Goal: Transaction & Acquisition: Purchase product/service

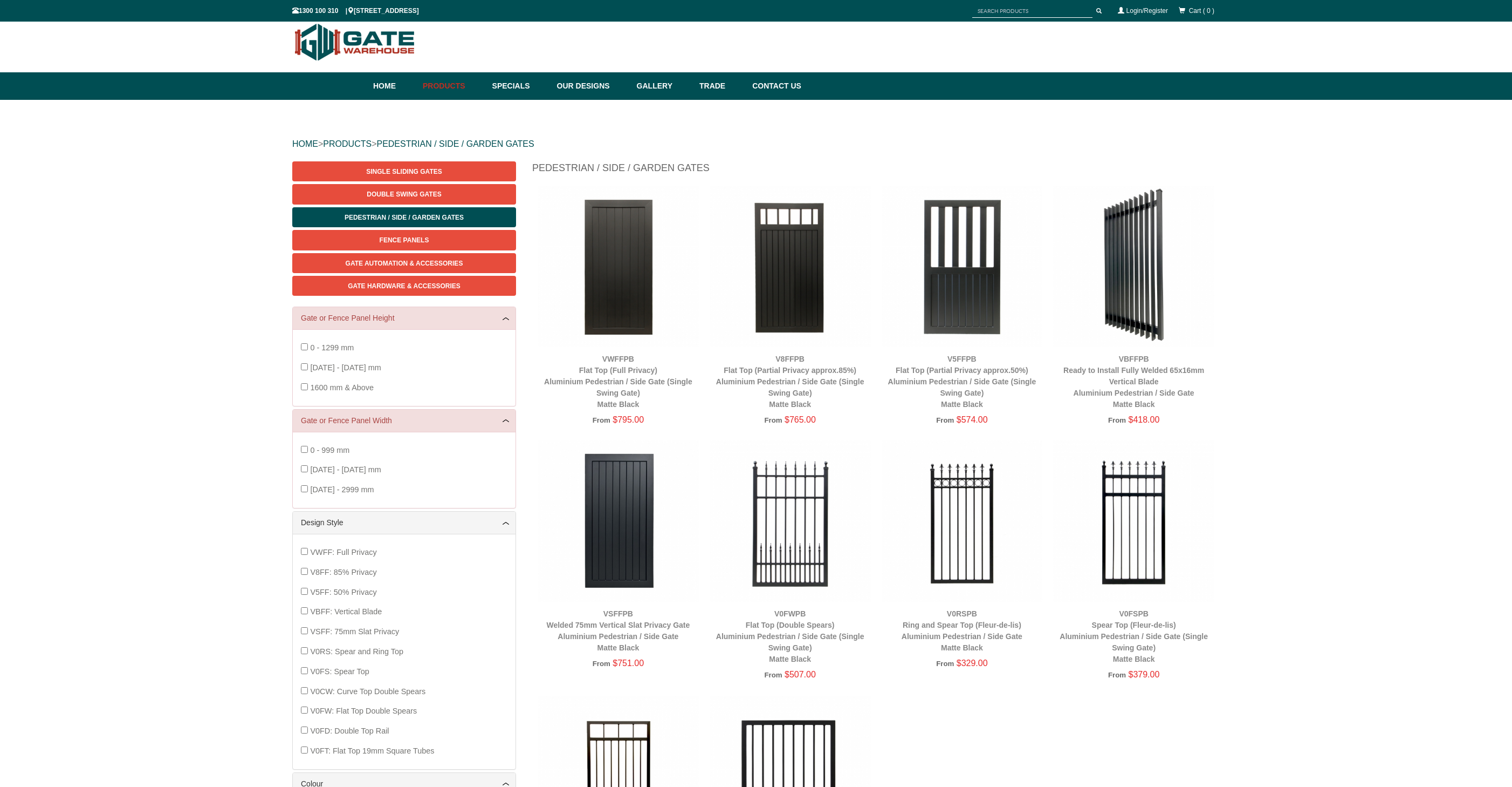
scroll to position [2, 0]
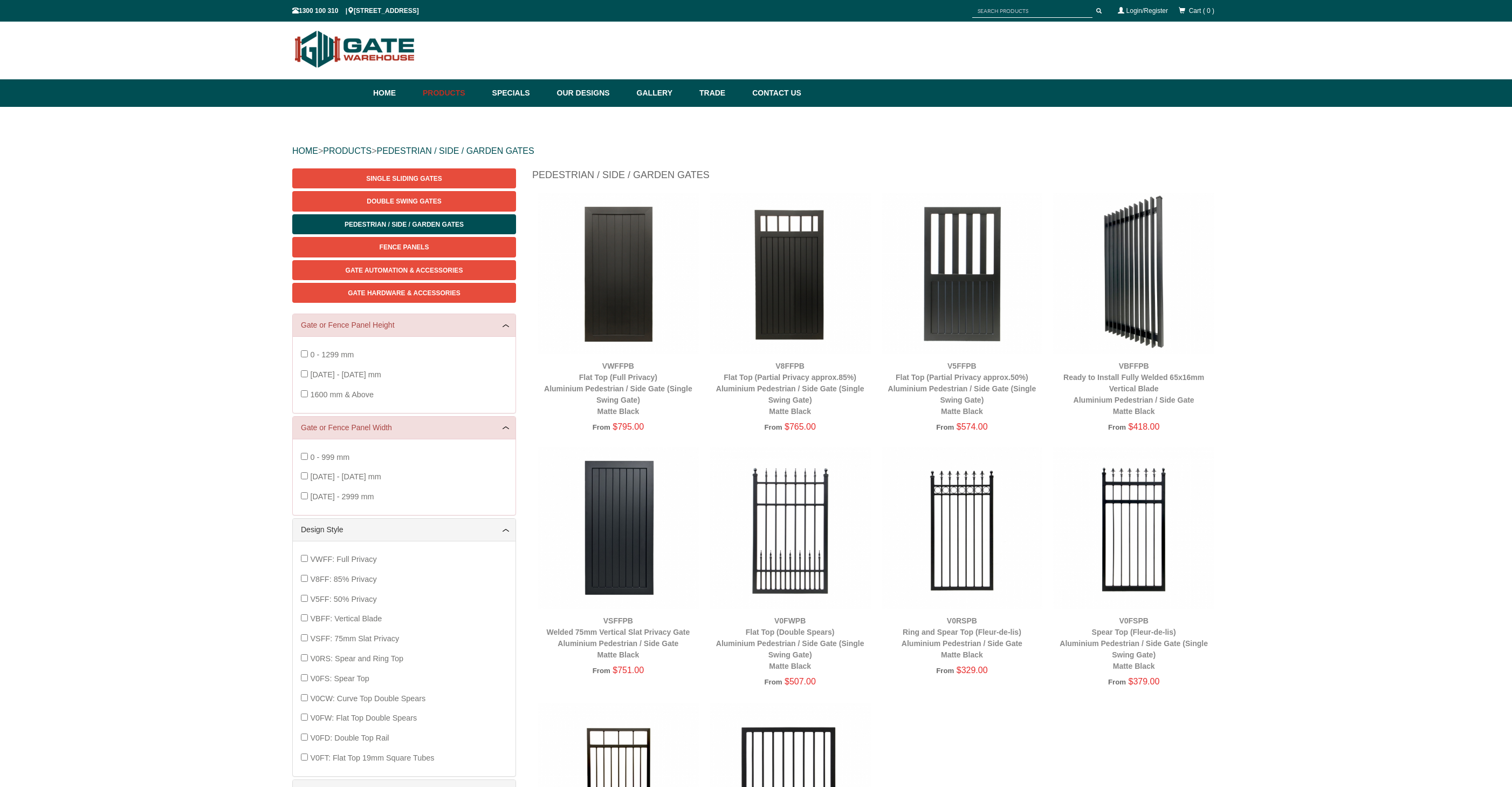
click at [1137, 294] on img at bounding box center [1134, 273] width 162 height 162
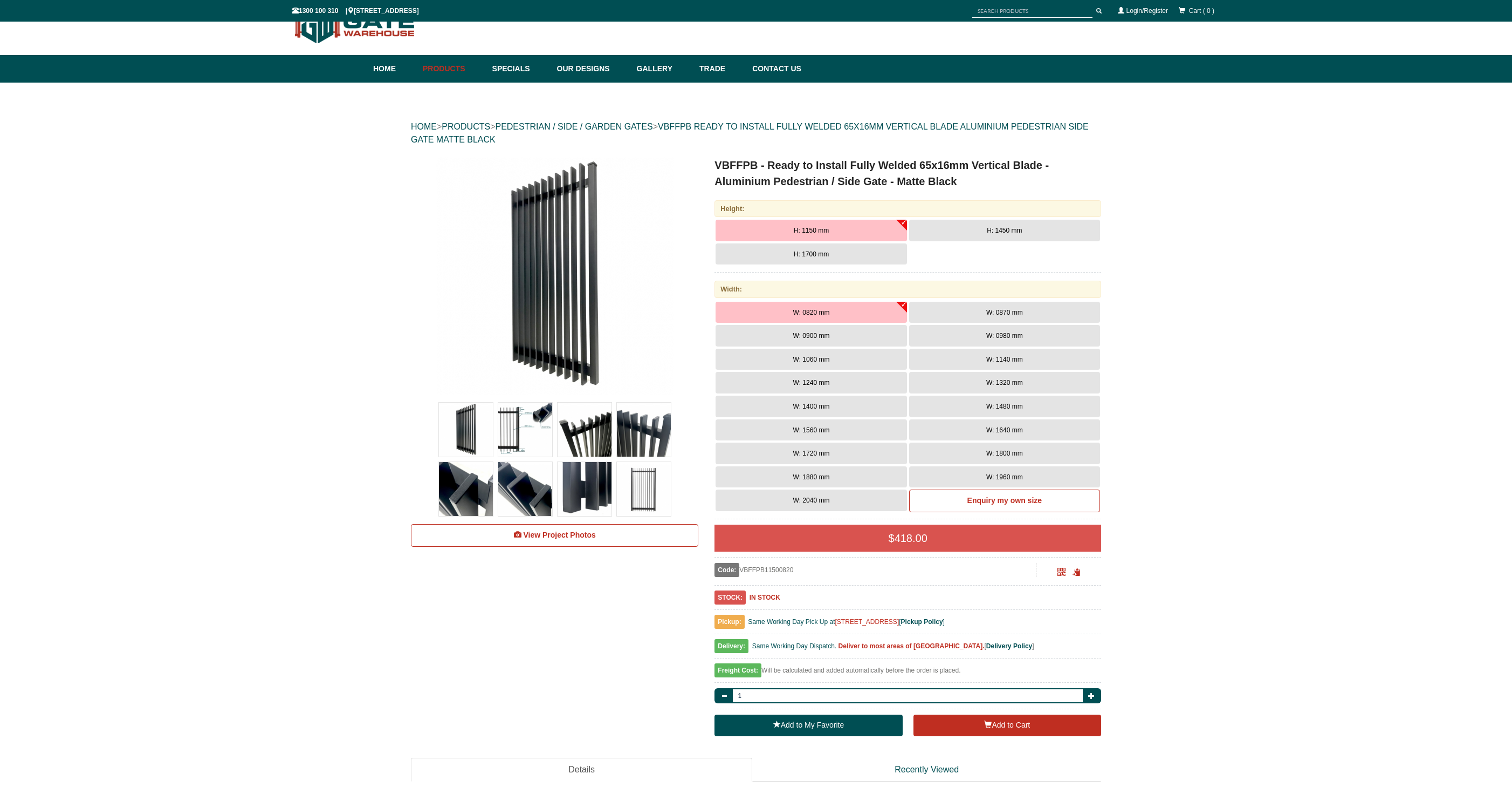
click at [473, 435] on img at bounding box center [466, 429] width 54 height 54
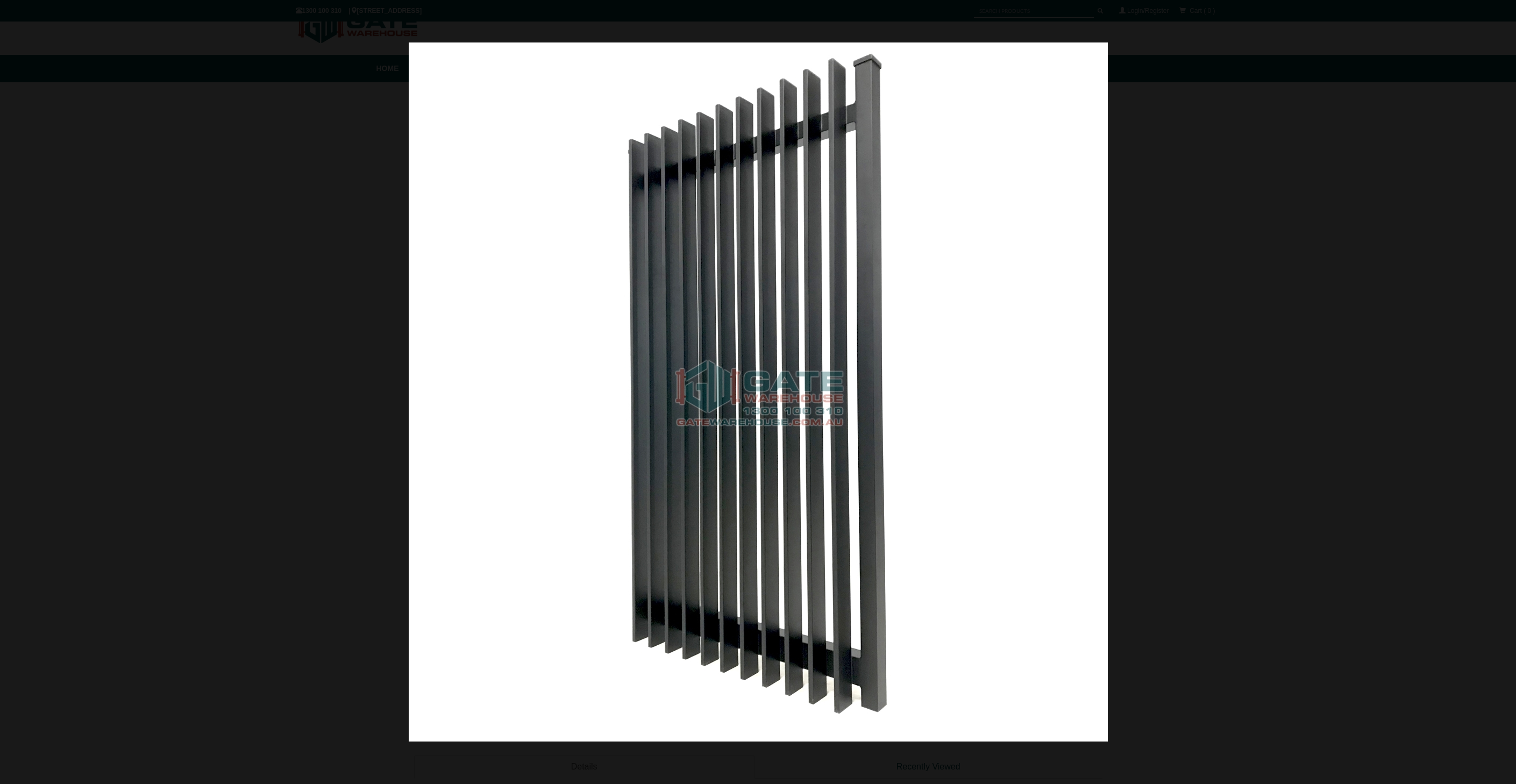
click at [895, 404] on img at bounding box center [759, 392] width 699 height 699
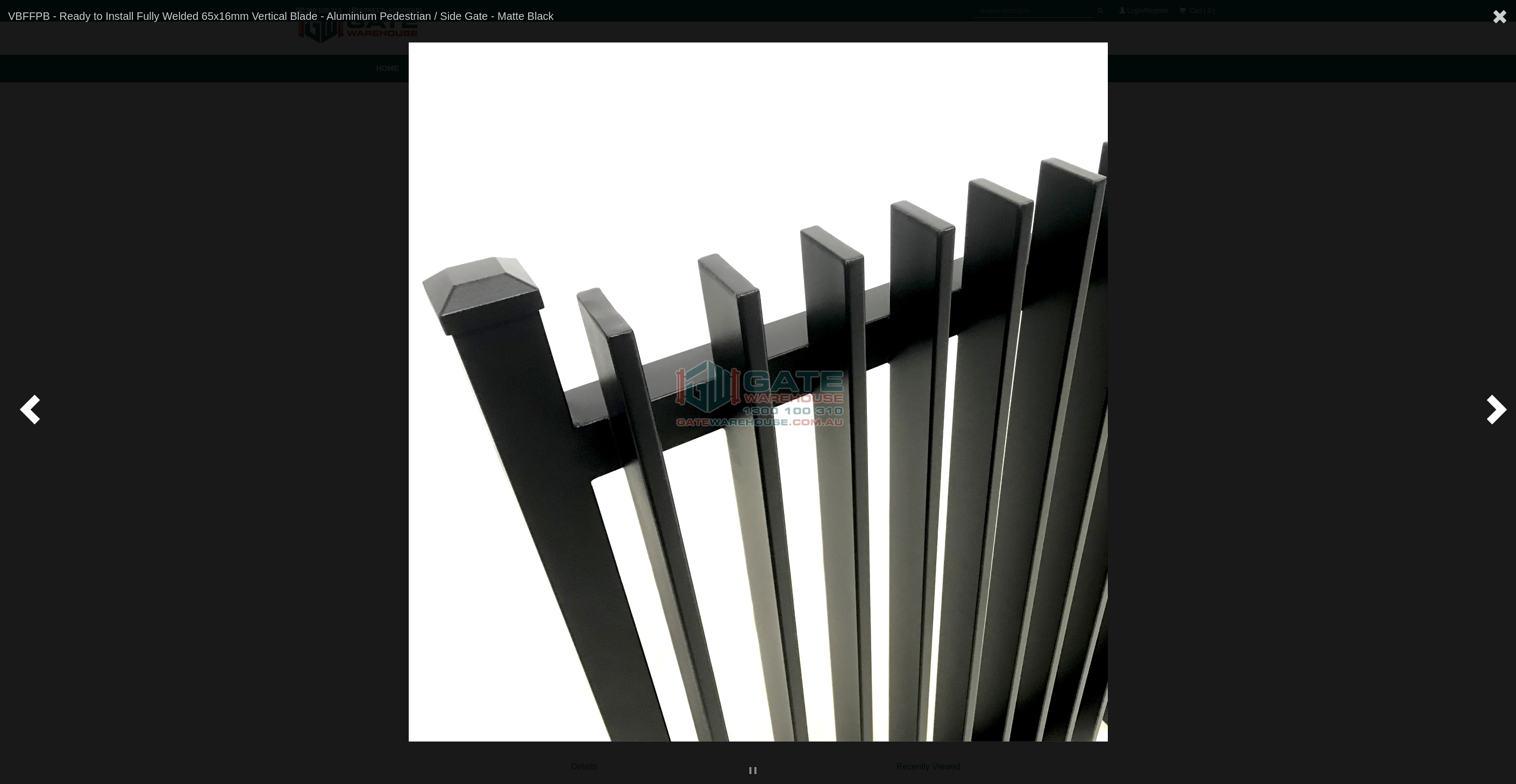
click at [1488, 414] on span at bounding box center [1495, 408] width 32 height 32
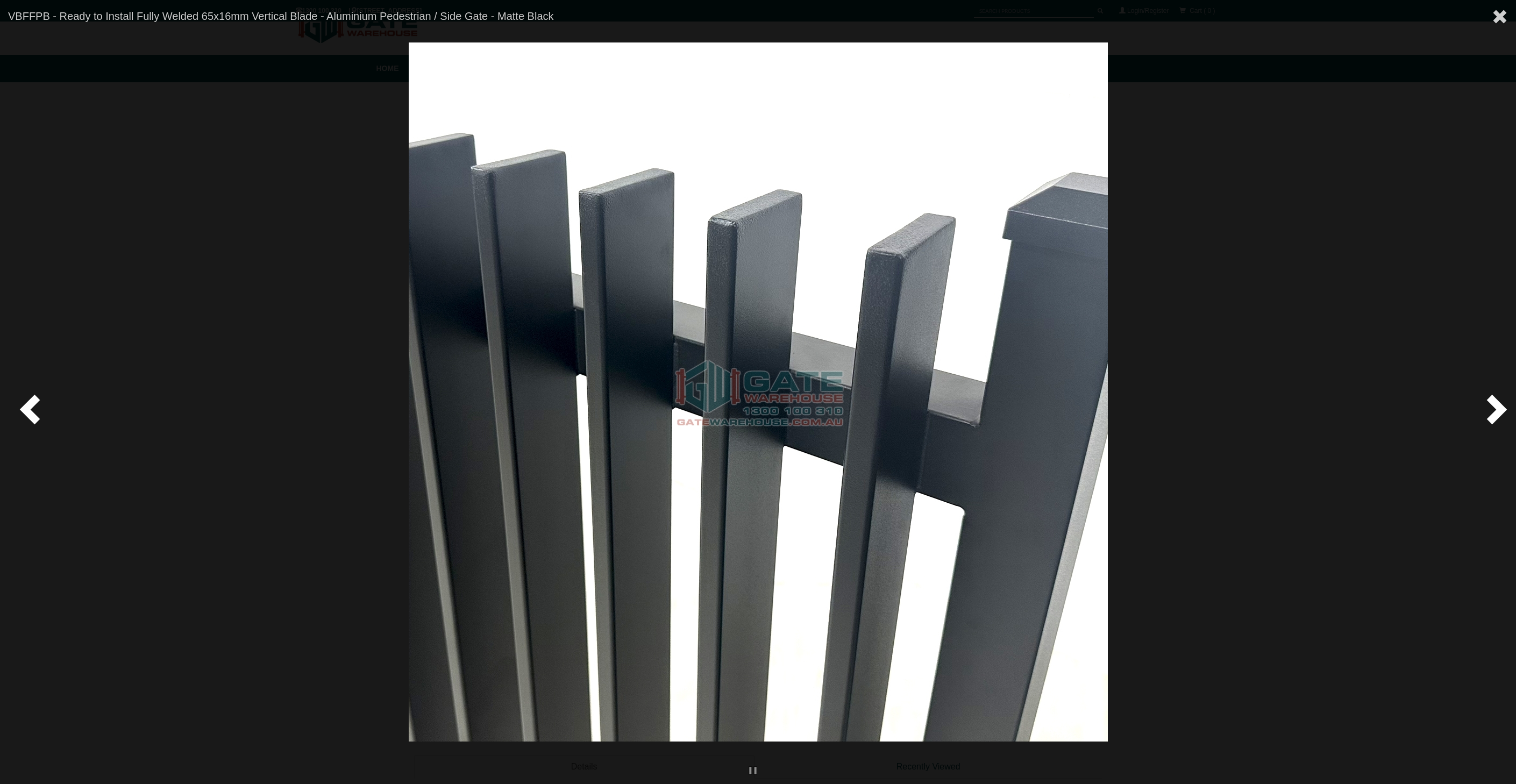
click at [1488, 414] on span at bounding box center [1495, 408] width 32 height 32
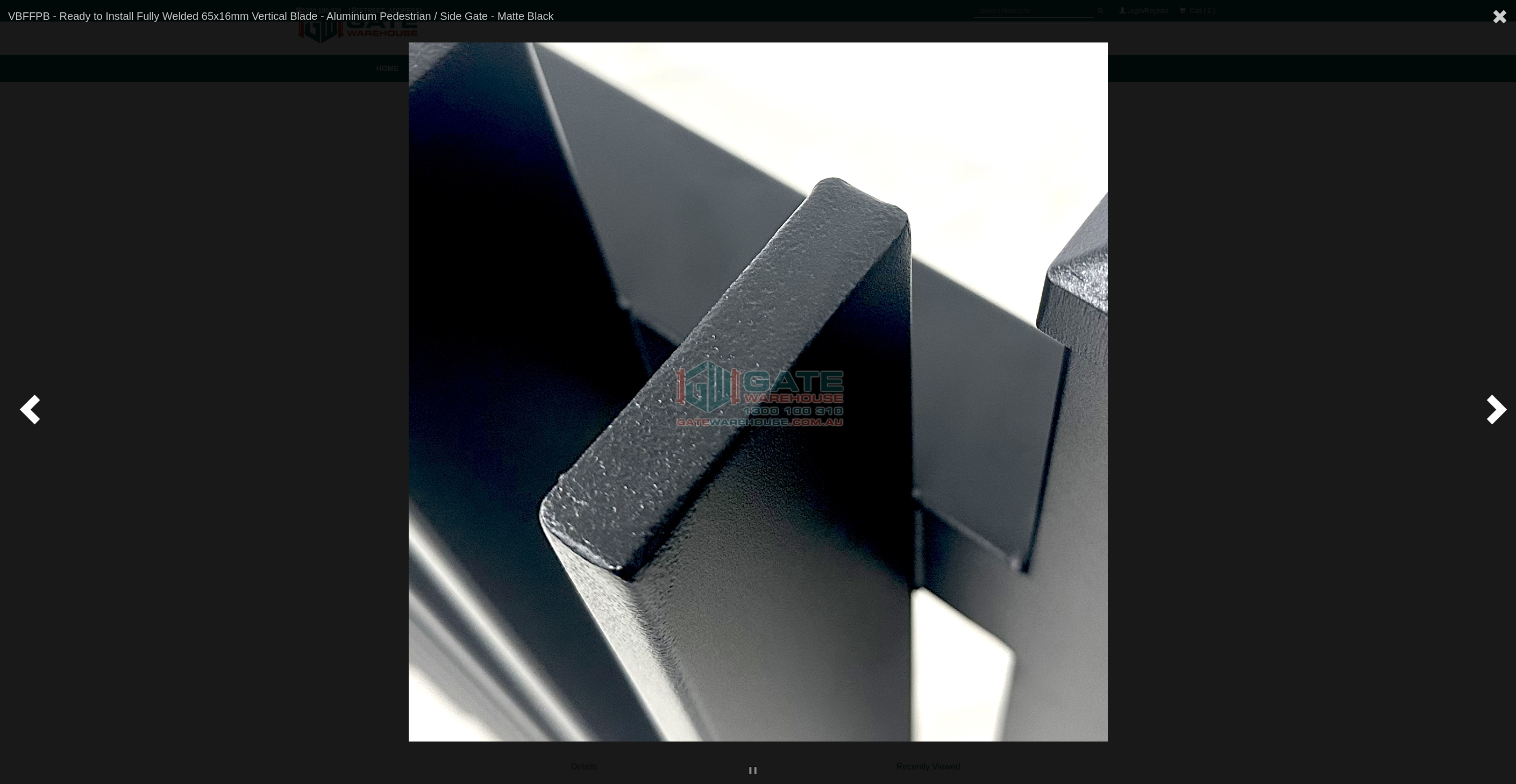
click at [1488, 414] on span at bounding box center [1495, 408] width 32 height 32
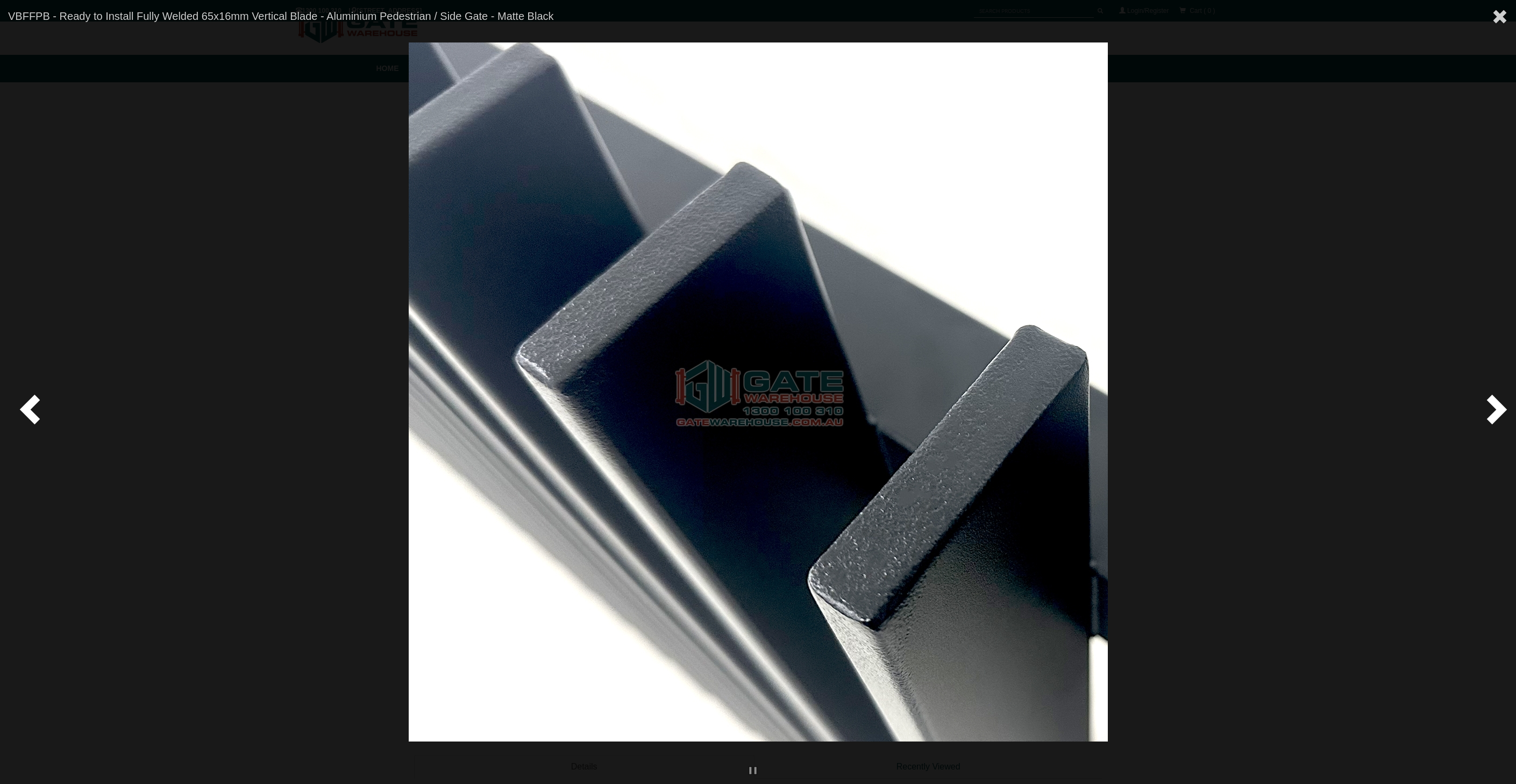
click at [1488, 414] on span at bounding box center [1495, 408] width 32 height 32
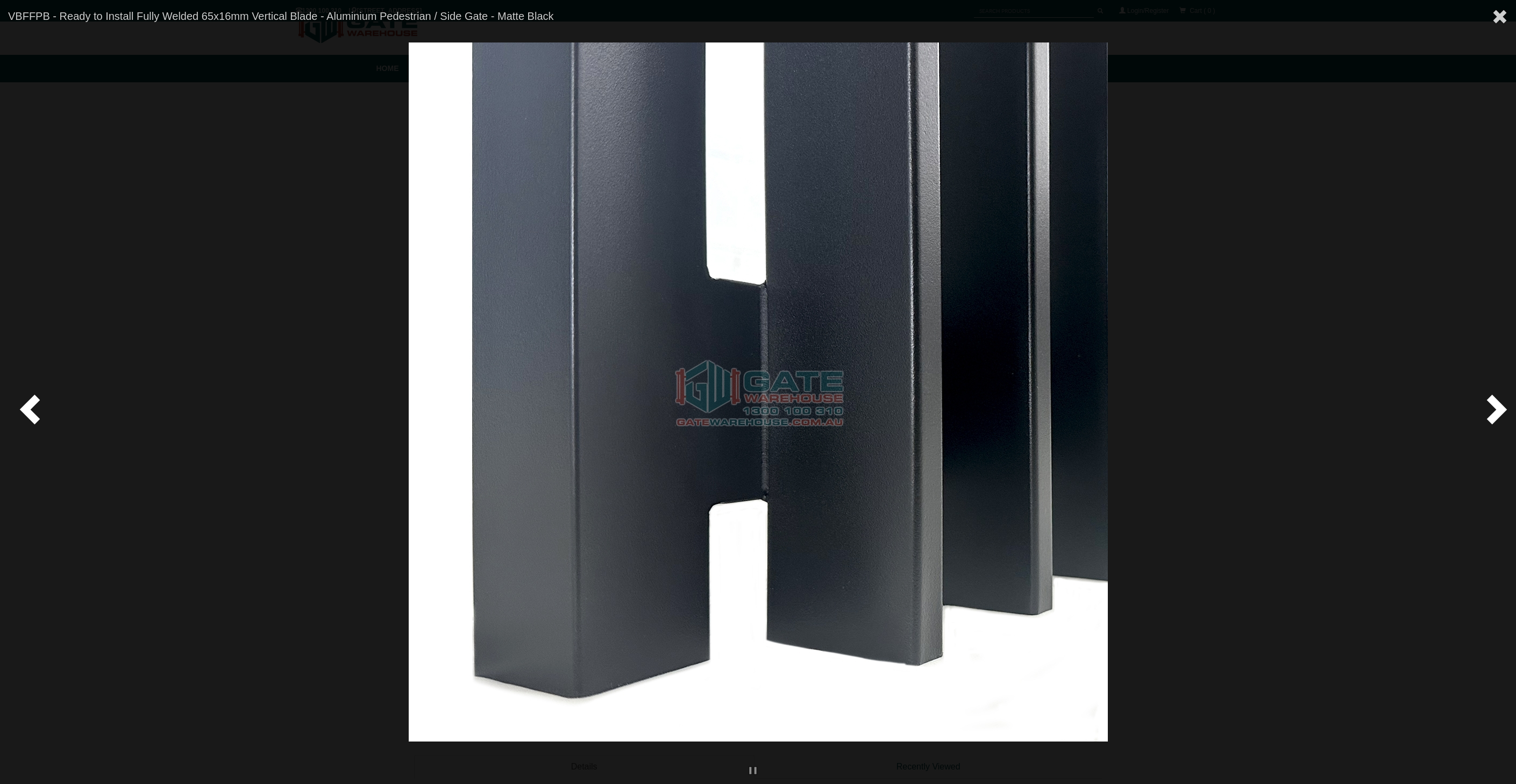
click at [1488, 414] on span at bounding box center [1495, 408] width 32 height 32
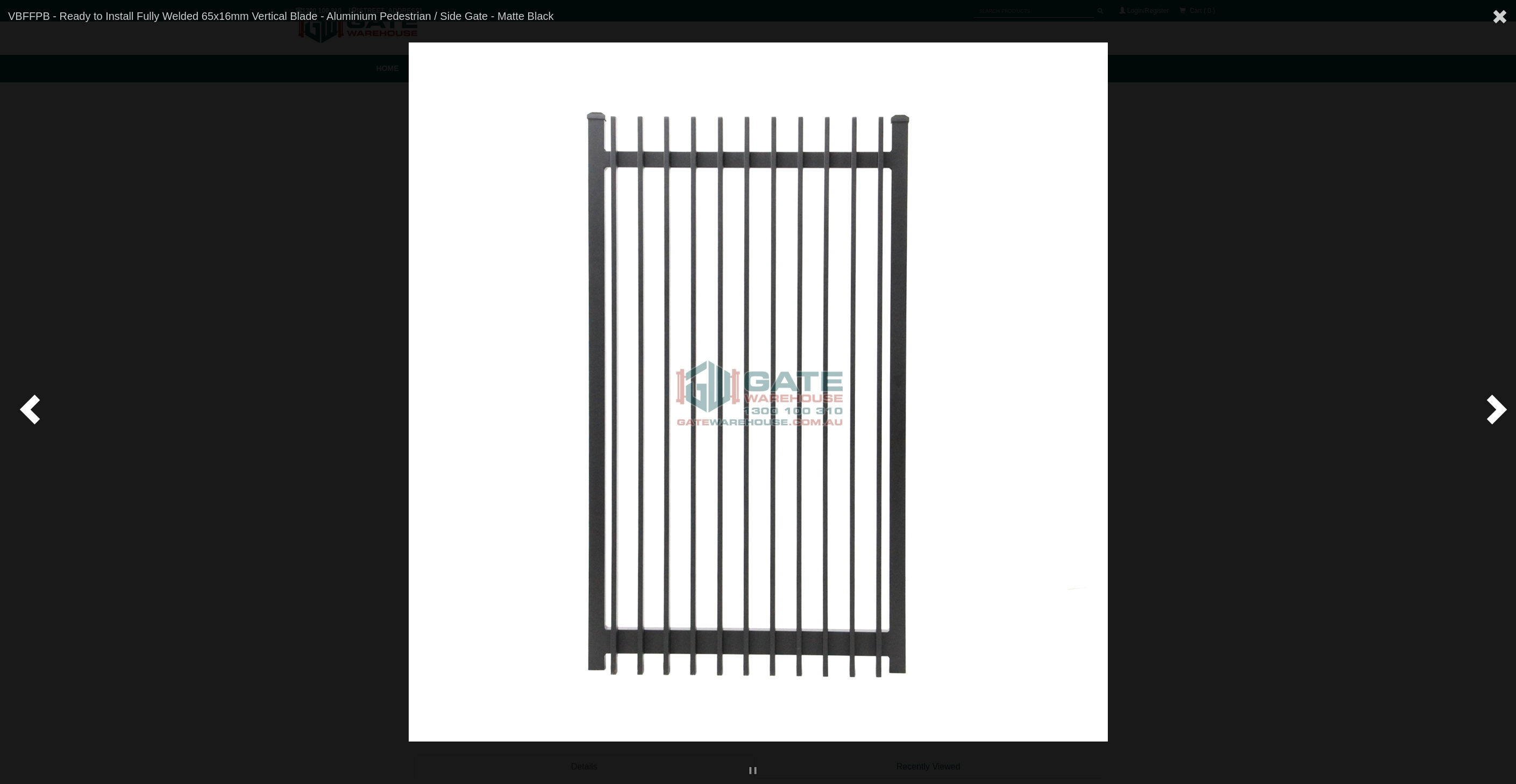
click at [1488, 414] on span at bounding box center [1495, 408] width 32 height 32
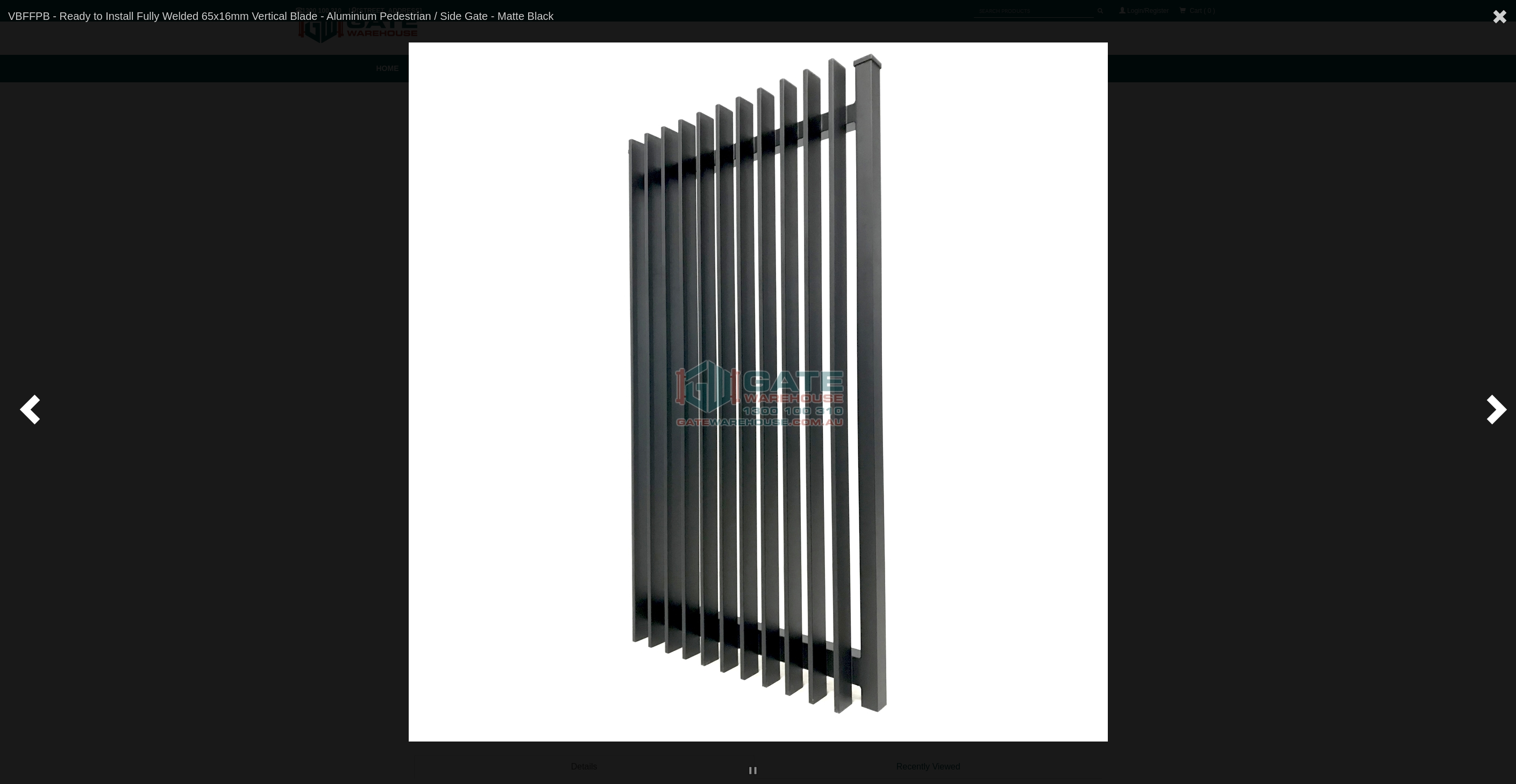
click at [1488, 414] on span at bounding box center [1495, 408] width 32 height 32
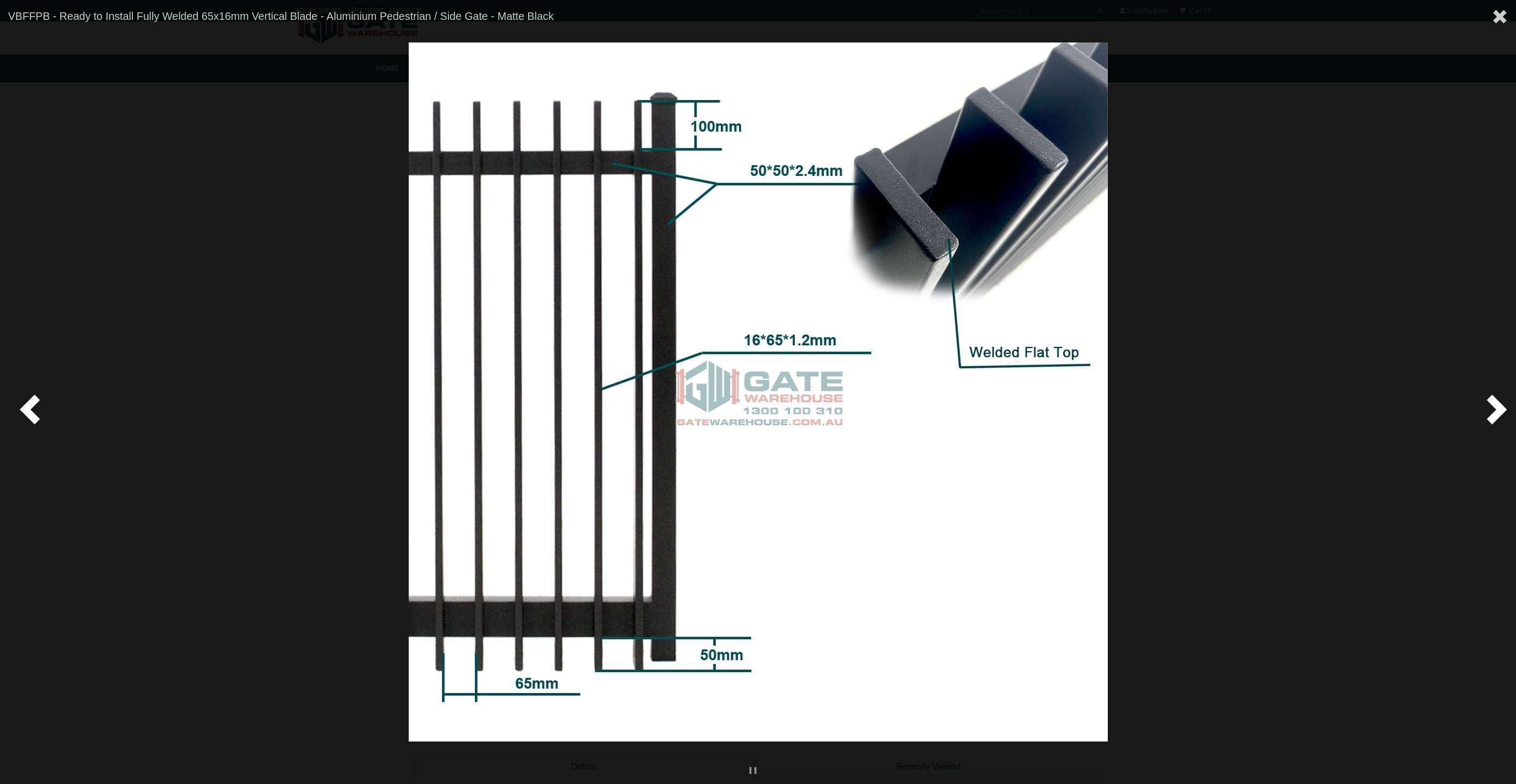
click at [1488, 414] on span at bounding box center [1495, 408] width 32 height 32
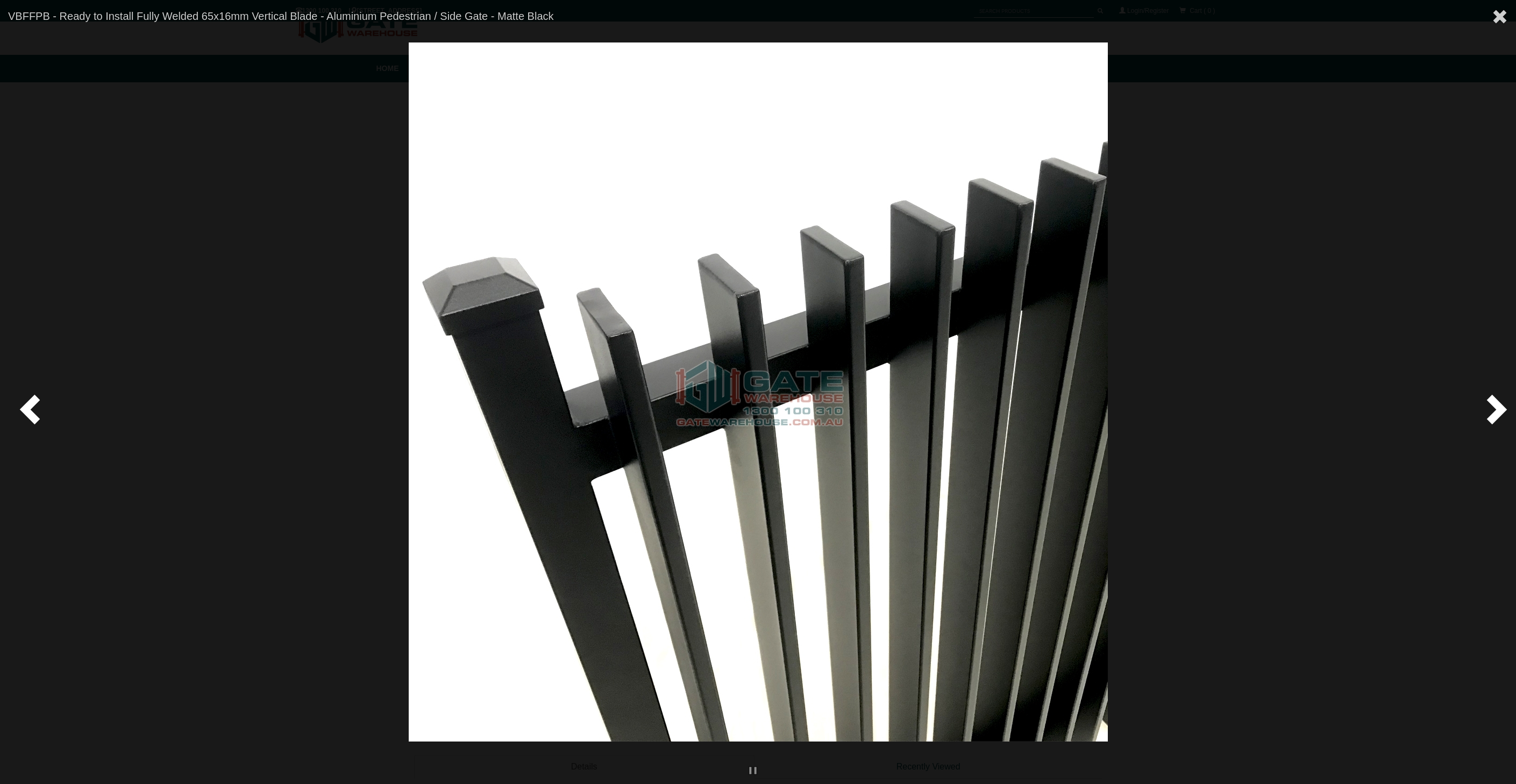
click at [1488, 414] on span at bounding box center [1495, 408] width 32 height 32
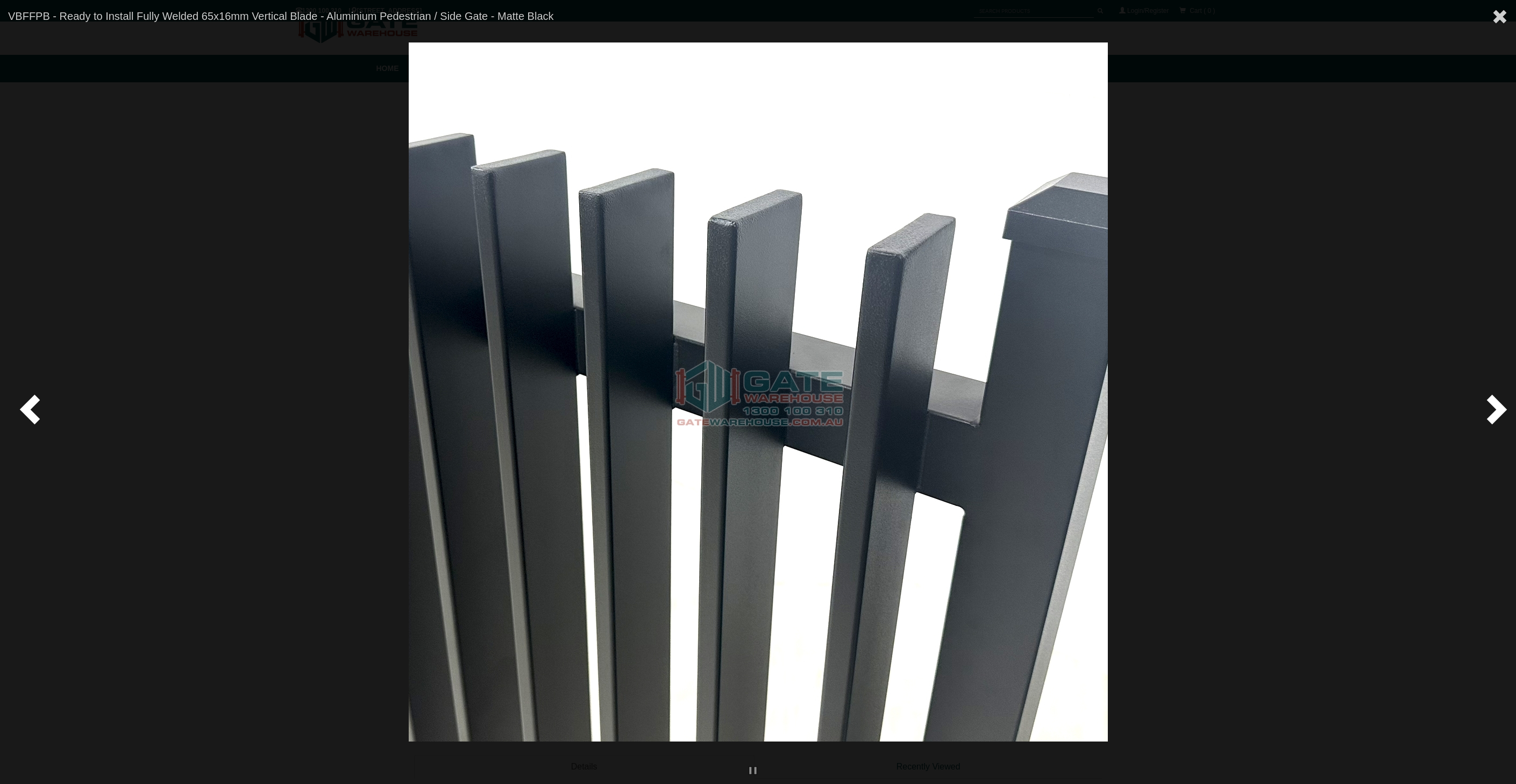
click at [1488, 414] on span at bounding box center [1495, 408] width 32 height 32
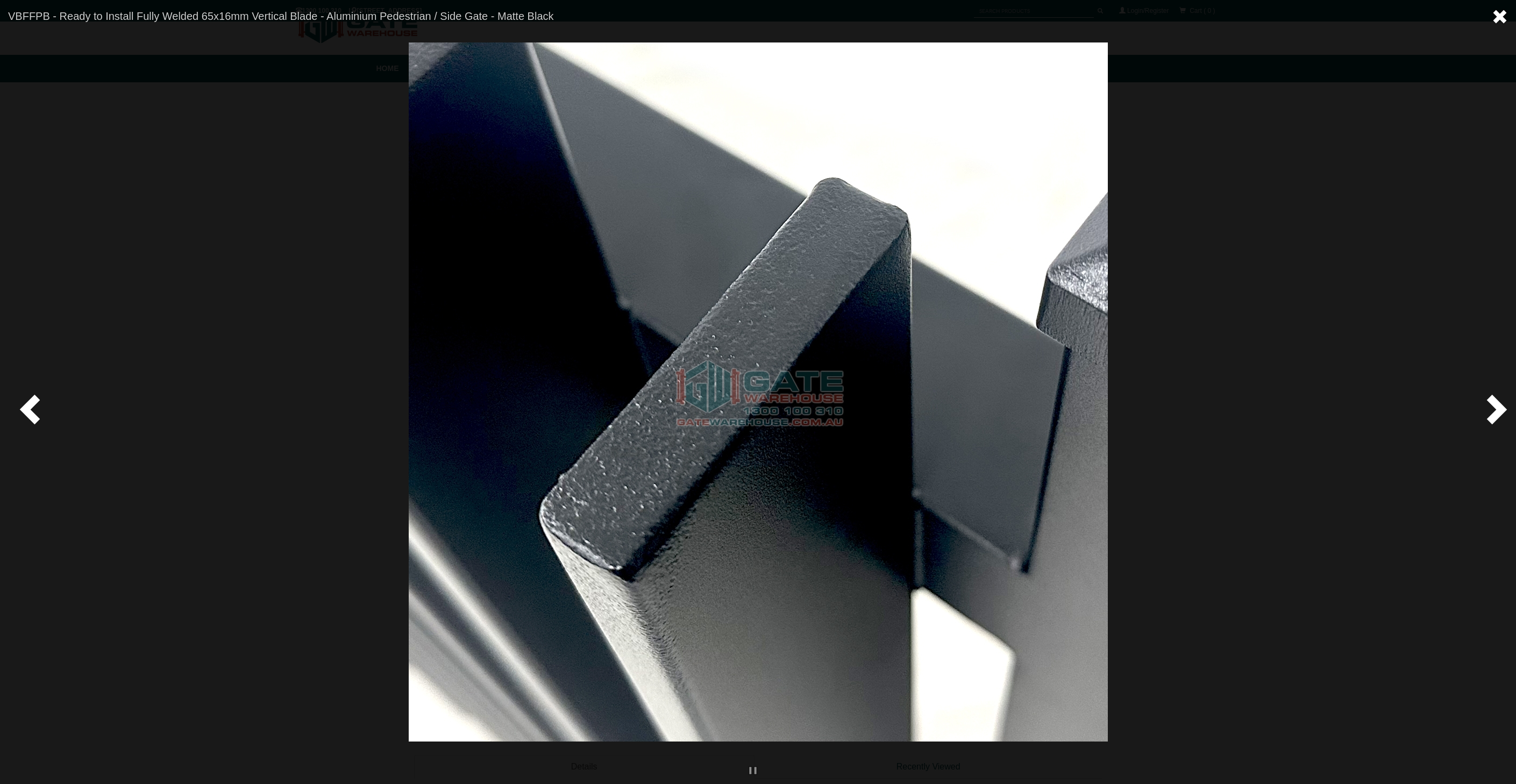
click at [1499, 14] on span at bounding box center [1500, 17] width 17 height 17
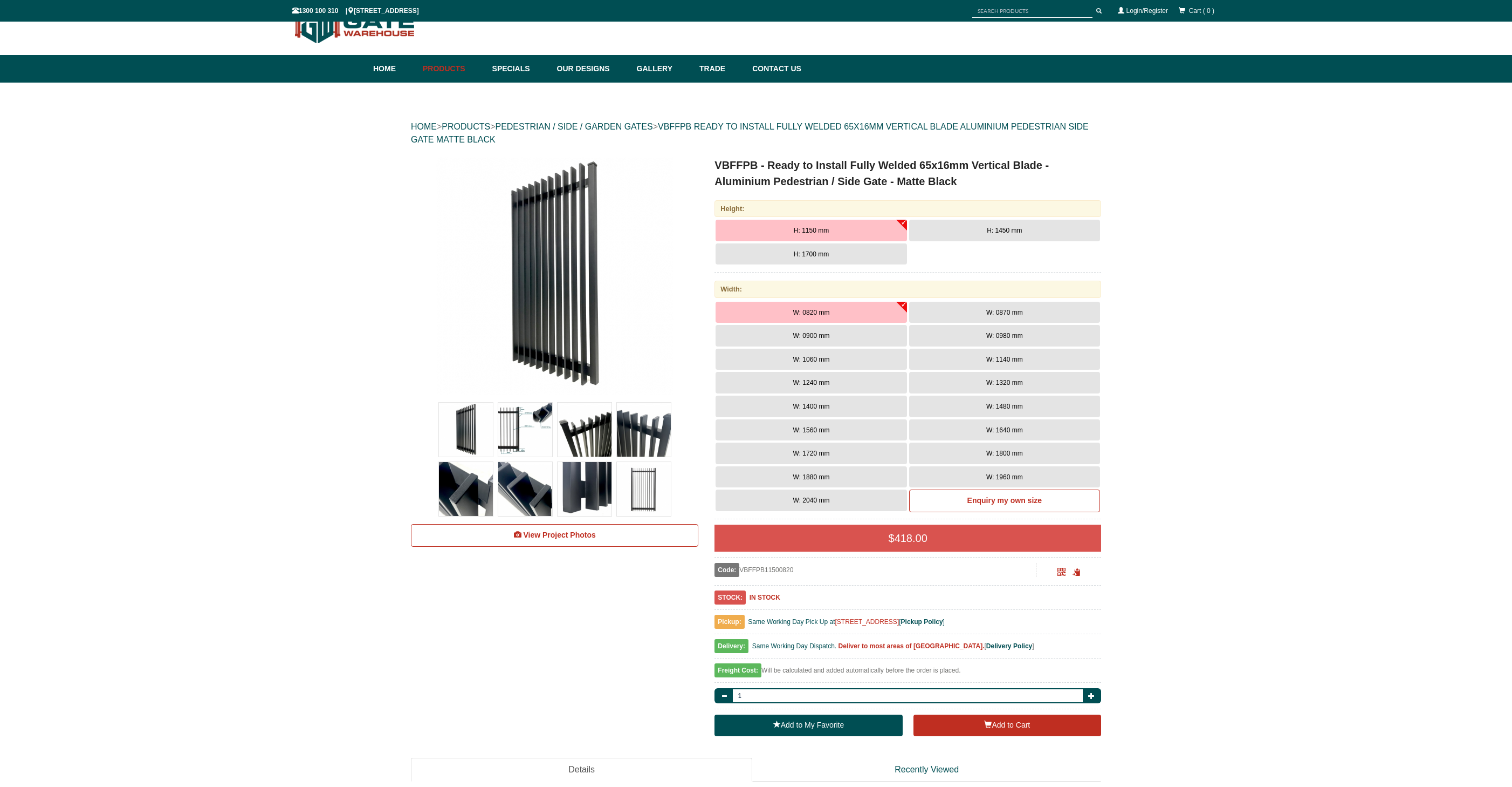
click at [825, 381] on span "W: 1240 mm" at bounding box center [812, 382] width 36 height 7
click at [870, 259] on button "H: 1700 mm" at bounding box center [811, 254] width 191 height 22
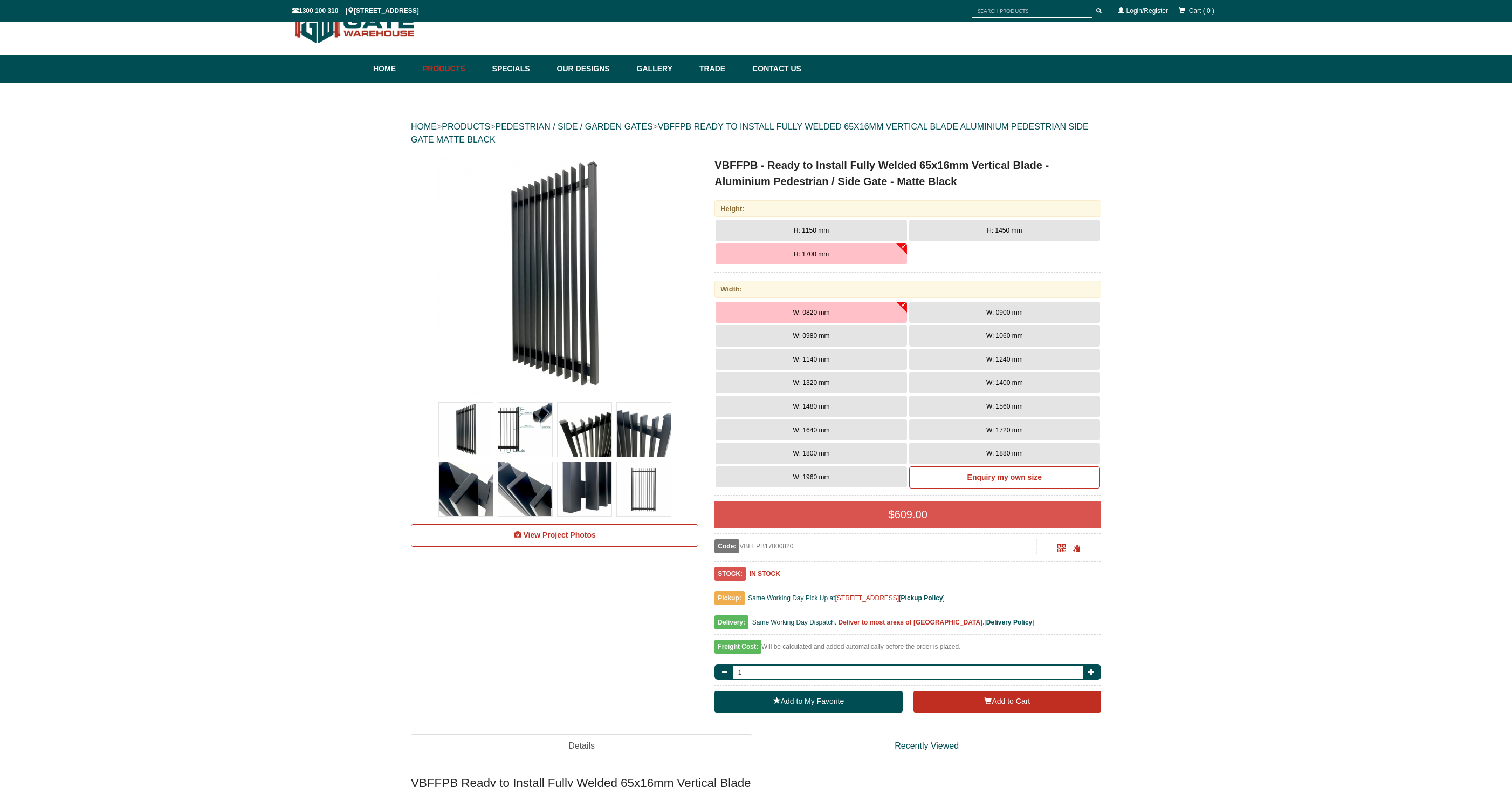
click at [833, 359] on button "W: 1140 mm" at bounding box center [811, 359] width 191 height 22
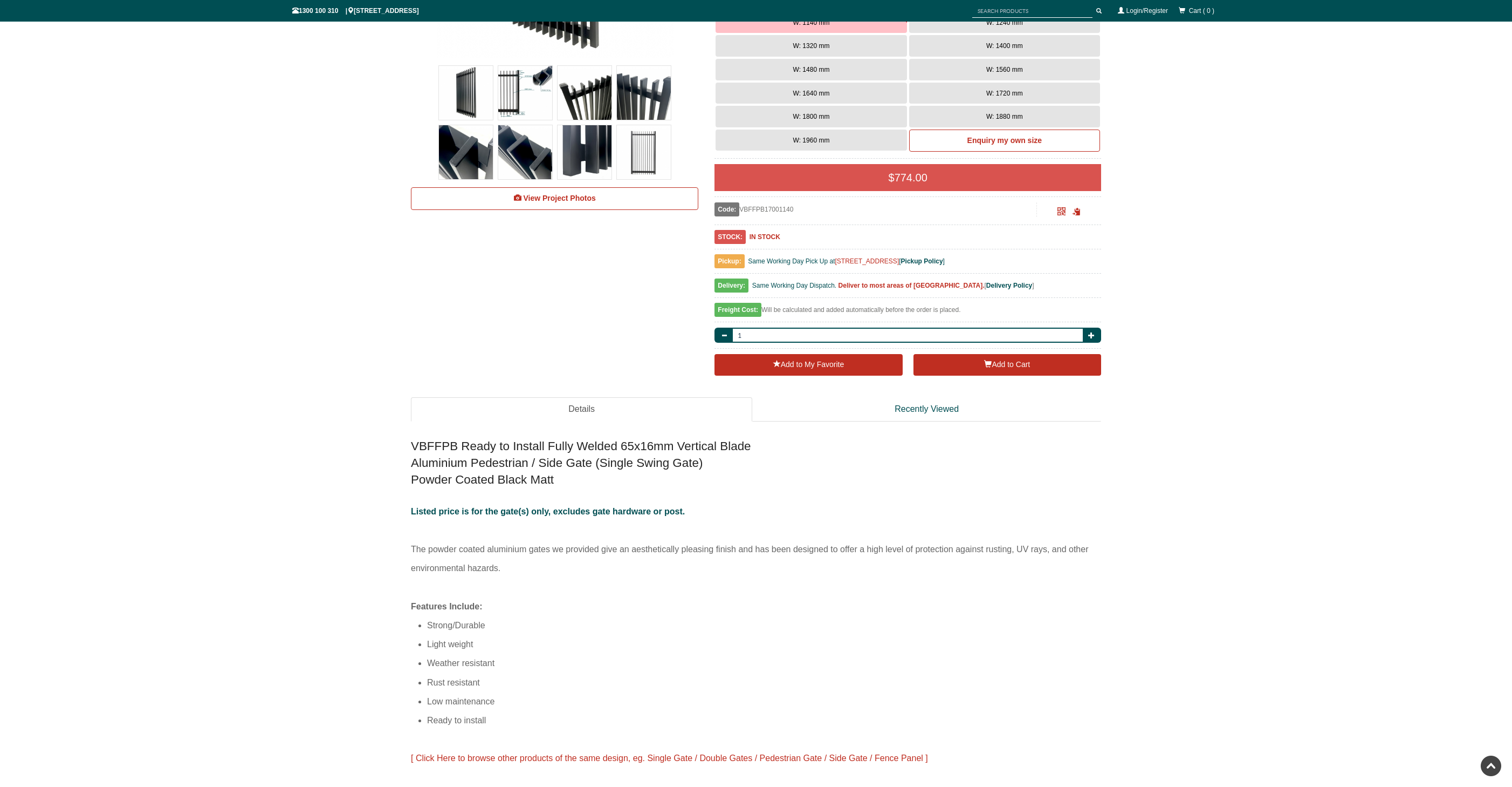
scroll to position [373, 0]
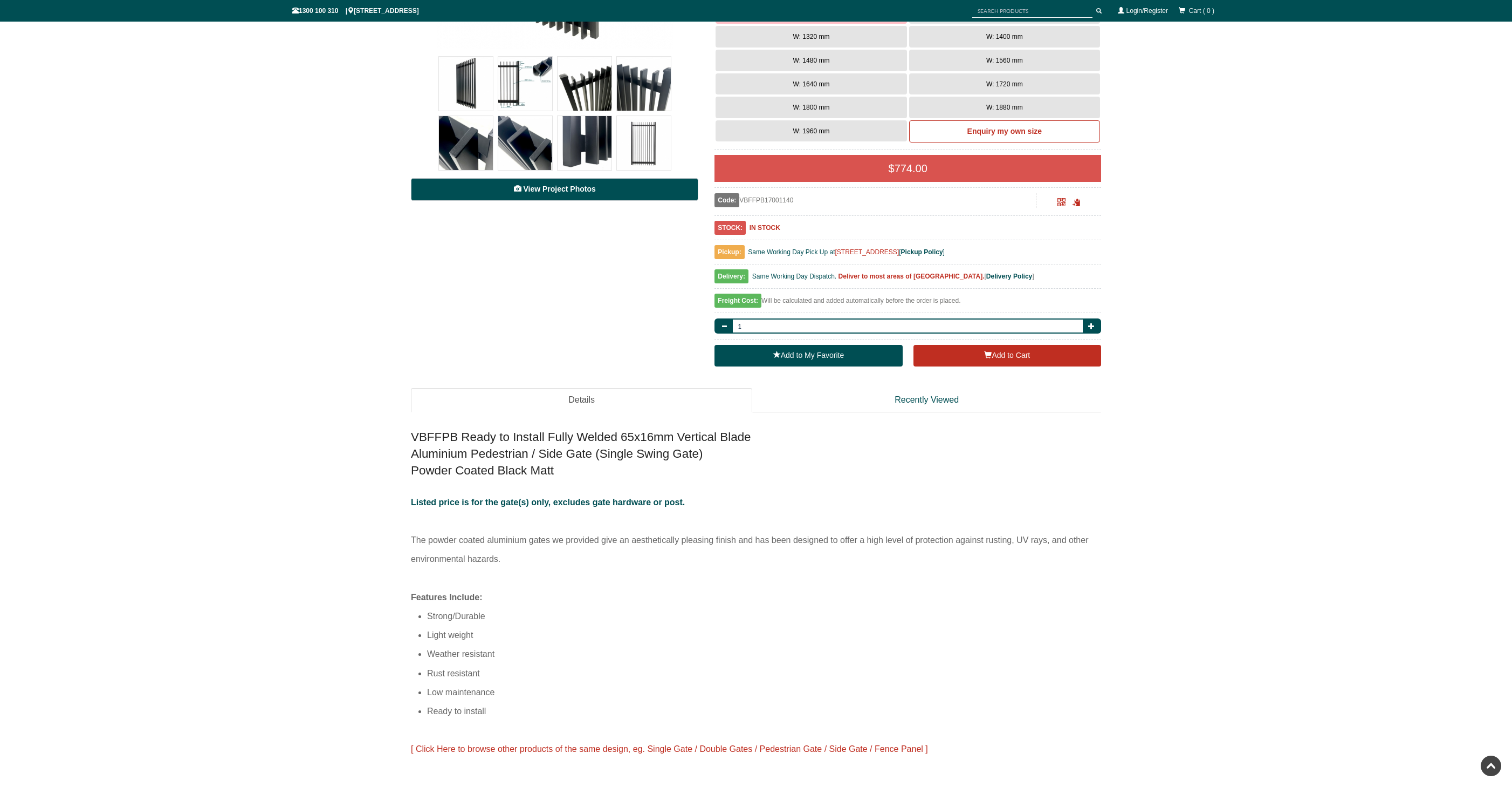
click at [569, 188] on span "View Project Photos" at bounding box center [559, 189] width 72 height 8
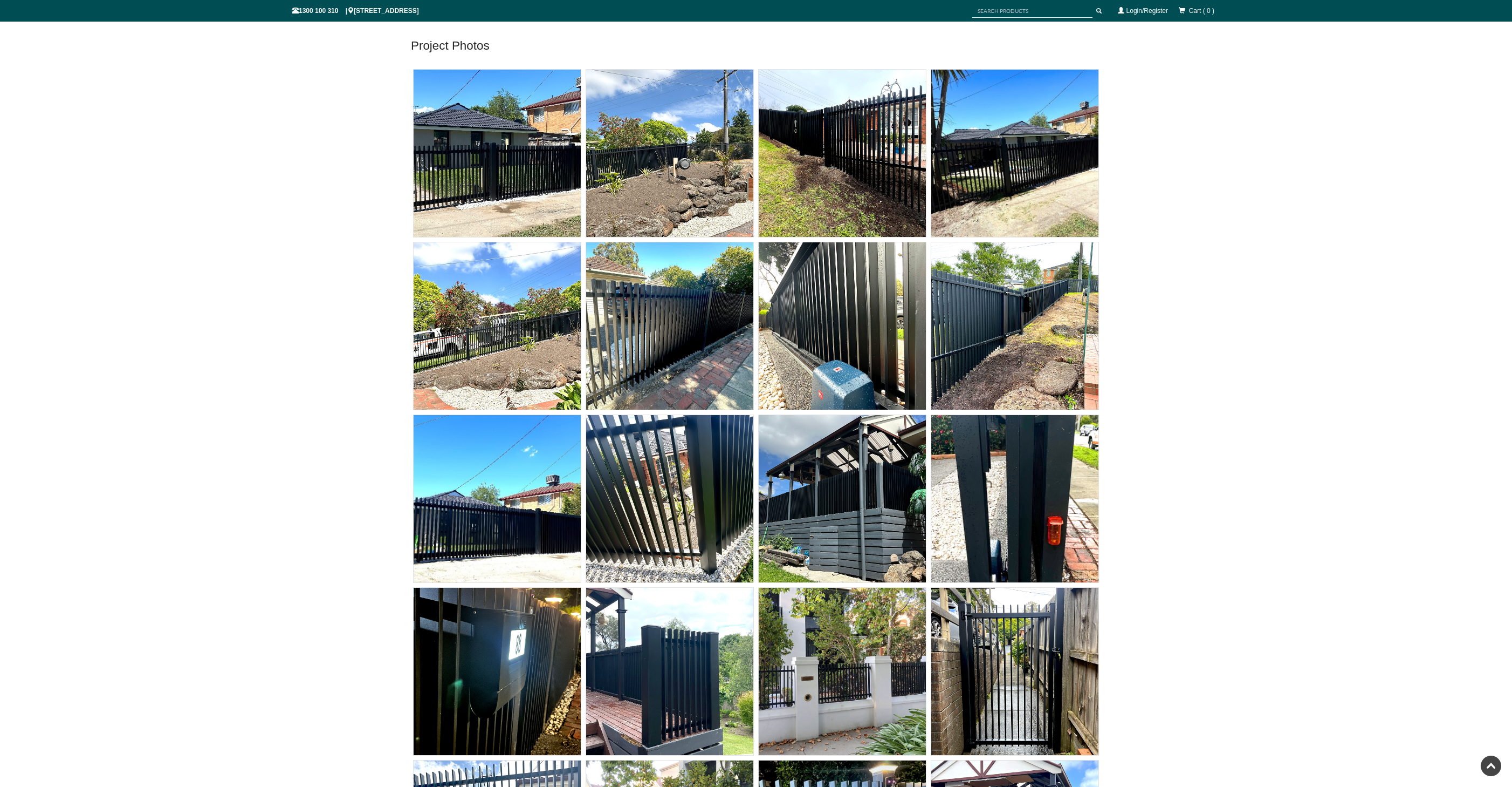
click at [1054, 639] on img at bounding box center [1015, 672] width 167 height 168
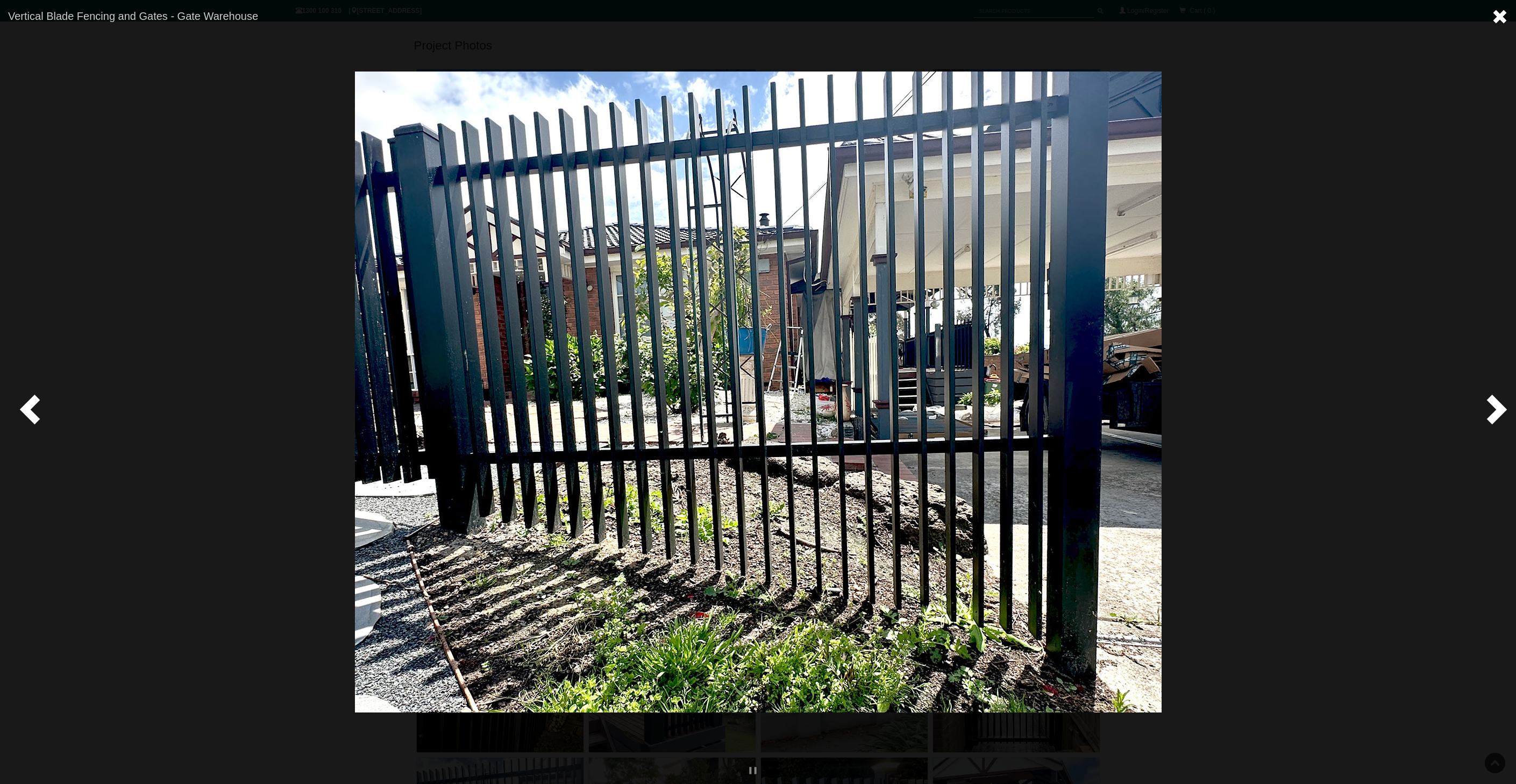
click at [1497, 21] on span at bounding box center [1500, 17] width 17 height 17
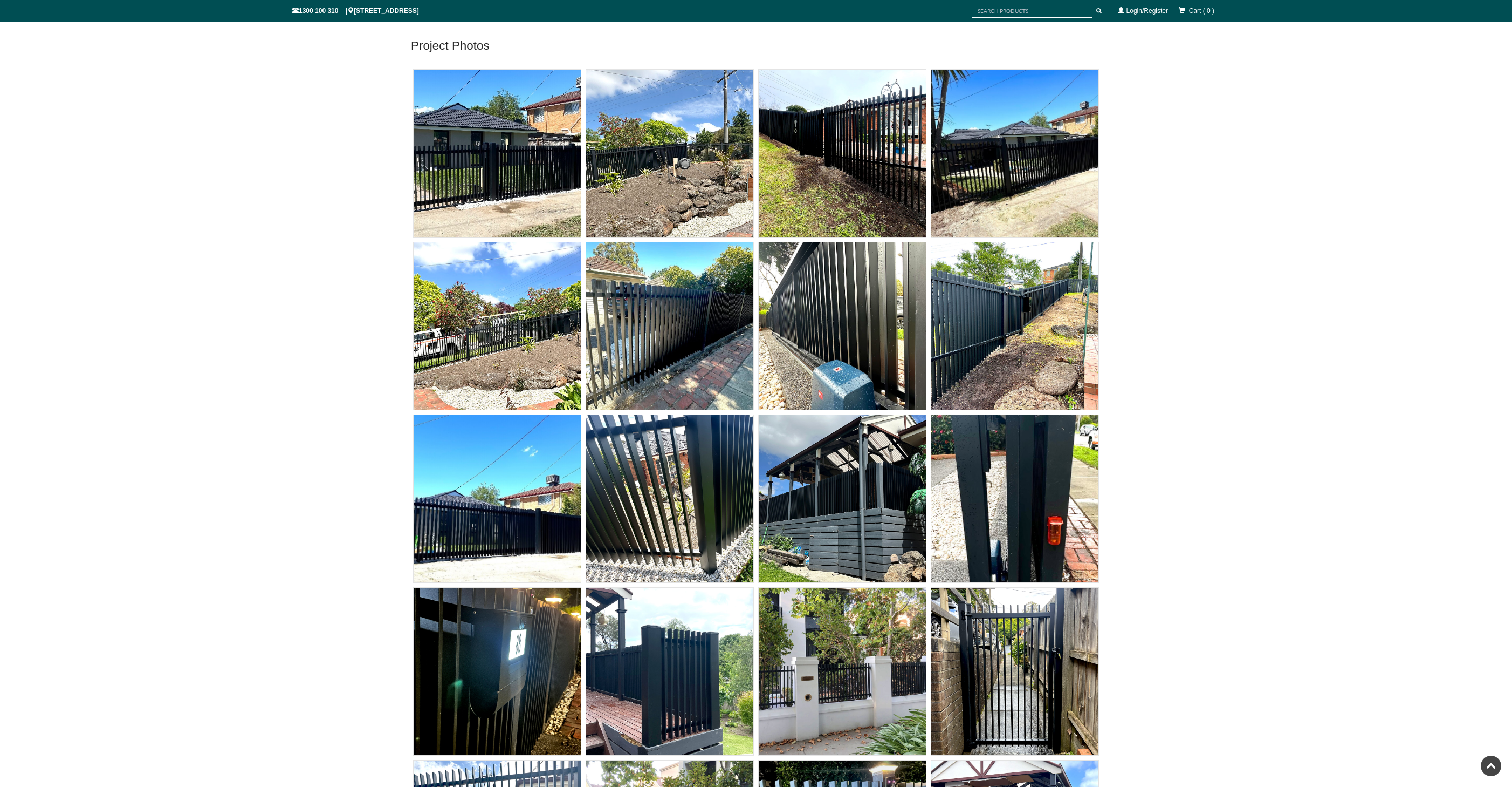
scroll to position [373, 0]
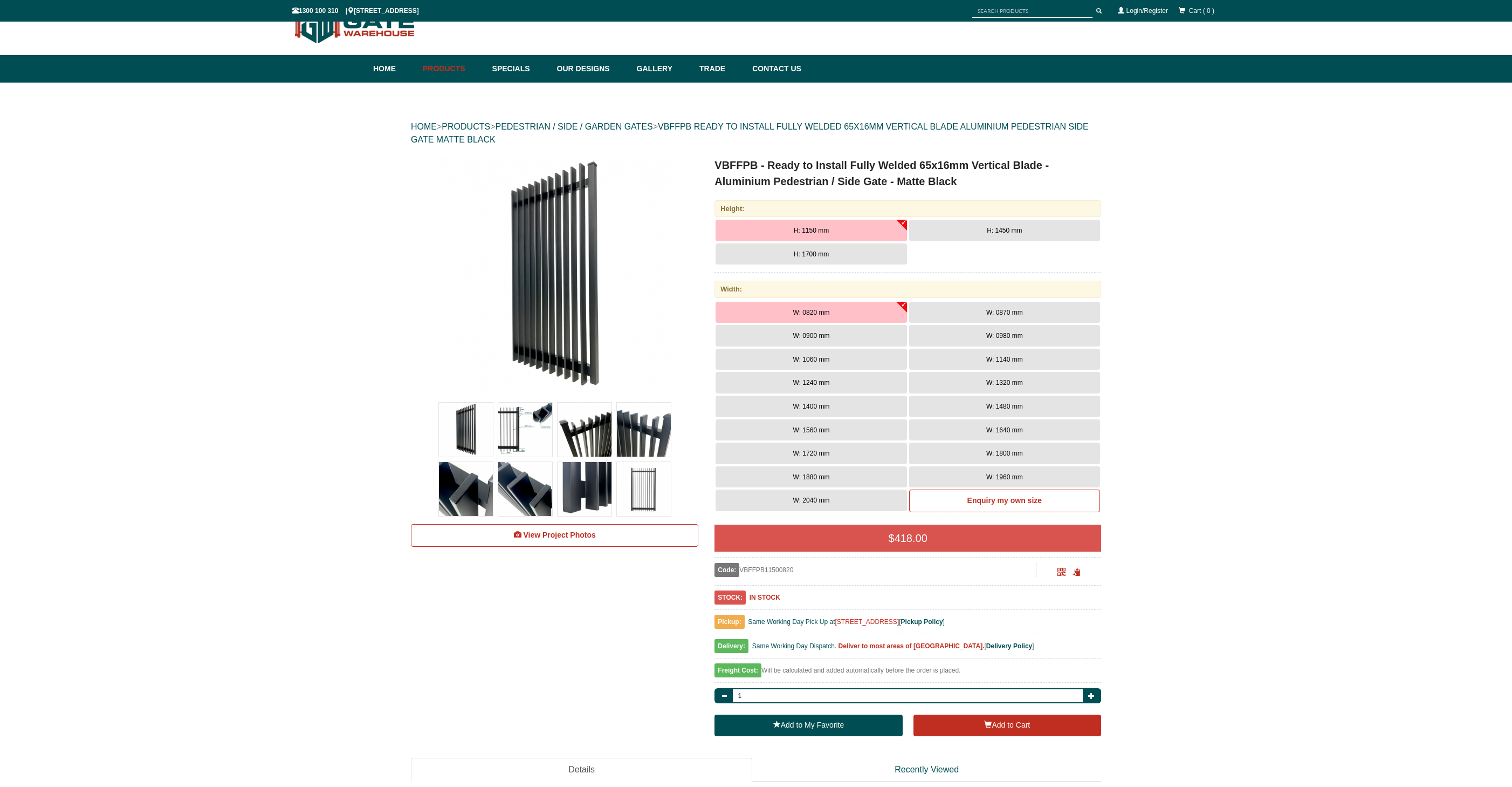
scroll to position [6044, 0]
